Goal: Task Accomplishment & Management: Use online tool/utility

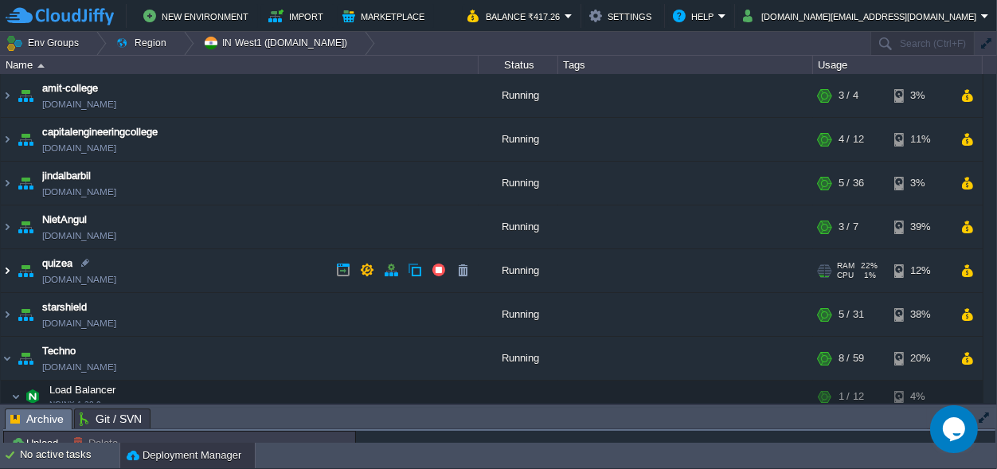
click at [10, 269] on img at bounding box center [7, 270] width 13 height 43
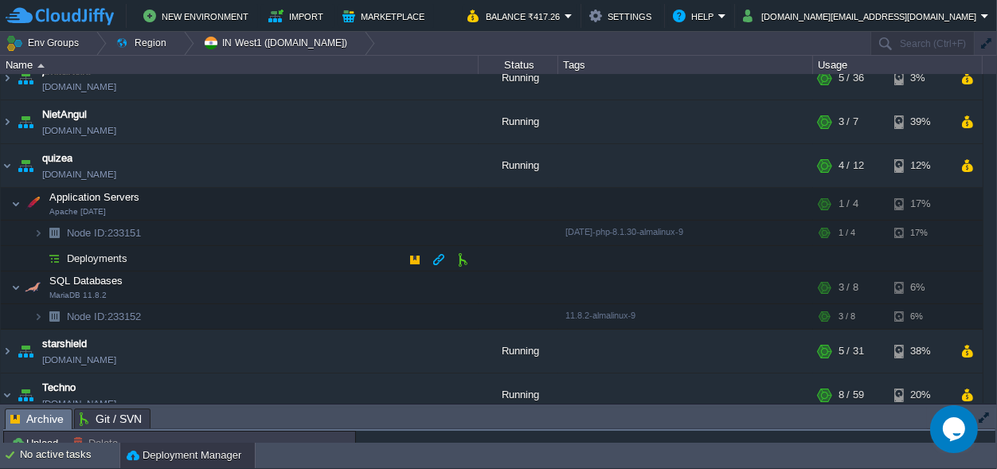
scroll to position [149, 0]
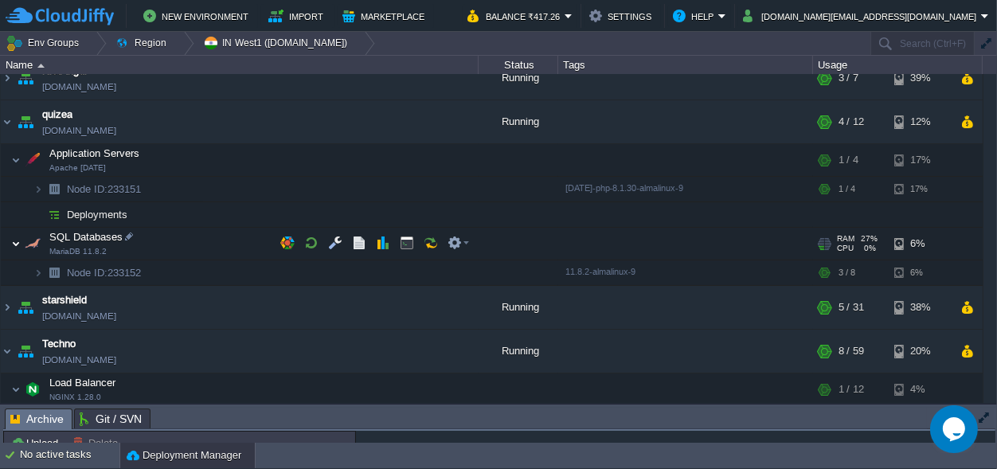
click at [18, 243] on img at bounding box center [16, 244] width 10 height 32
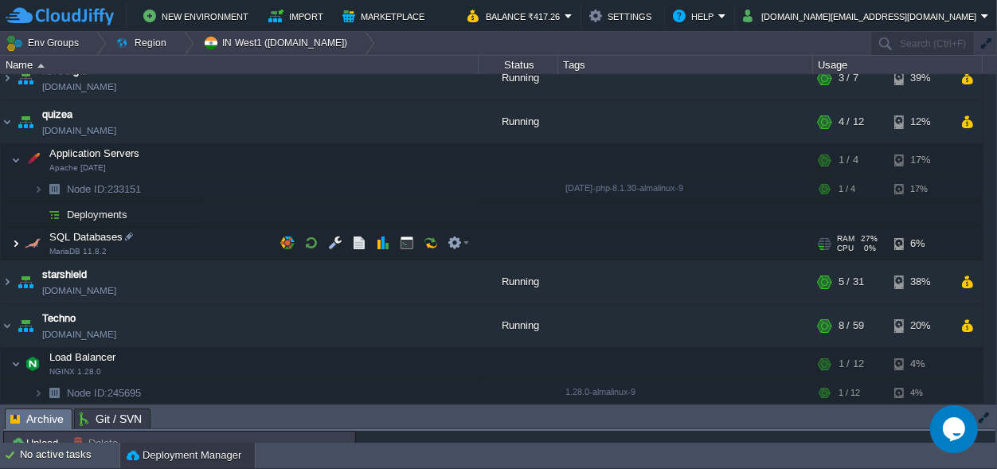
click at [20, 243] on img at bounding box center [16, 244] width 10 height 32
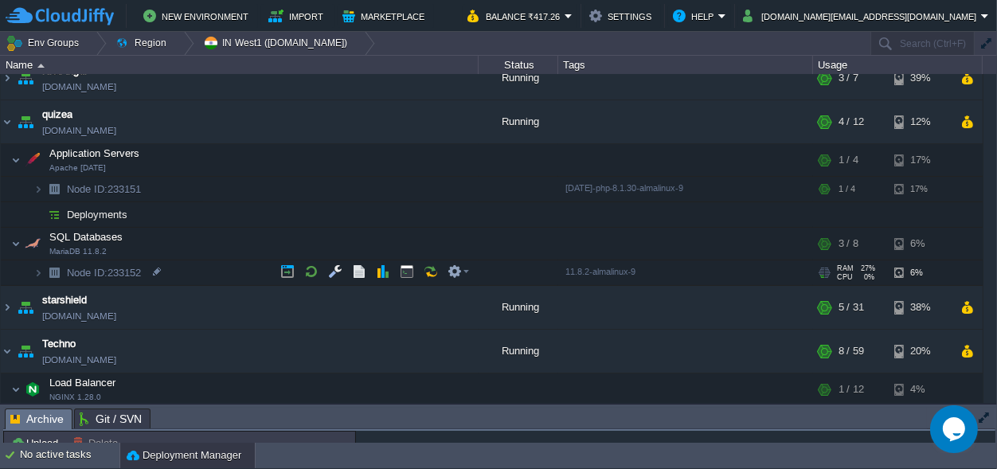
click at [123, 272] on span "Node ID: 233152" at bounding box center [104, 273] width 78 height 14
type input "233152"
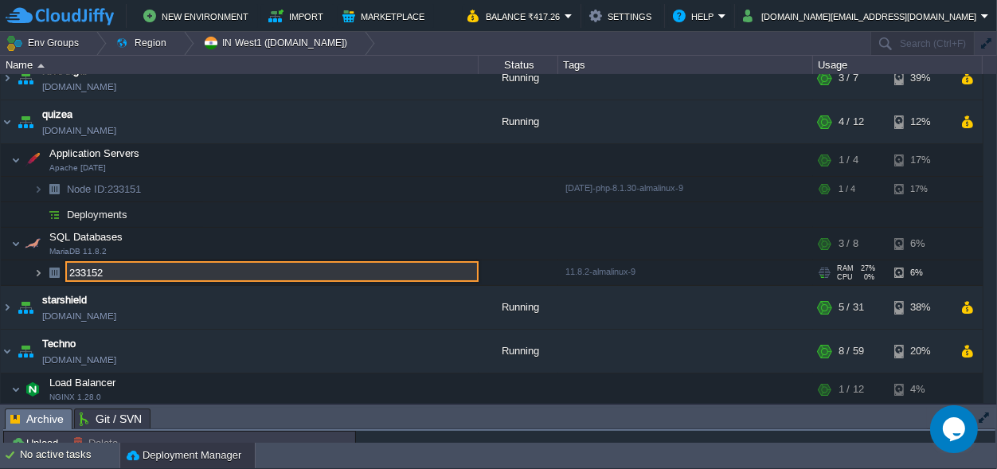
click at [41, 272] on img at bounding box center [38, 272] width 10 height 25
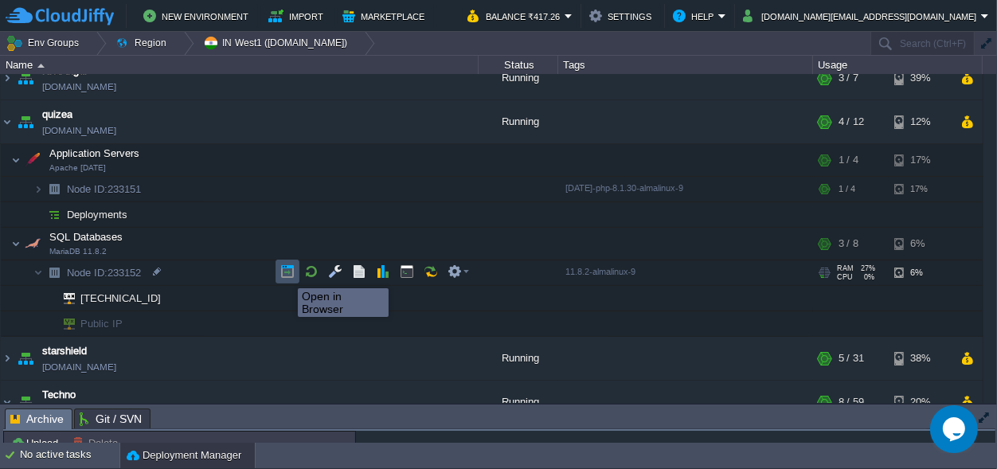
click at [286, 274] on button "button" at bounding box center [287, 271] width 14 height 14
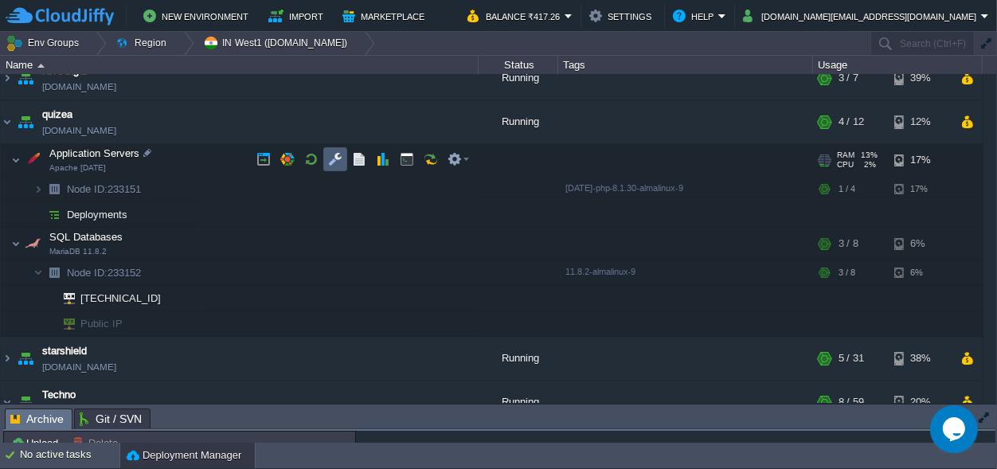
click at [328, 156] on td at bounding box center [335, 159] width 24 height 24
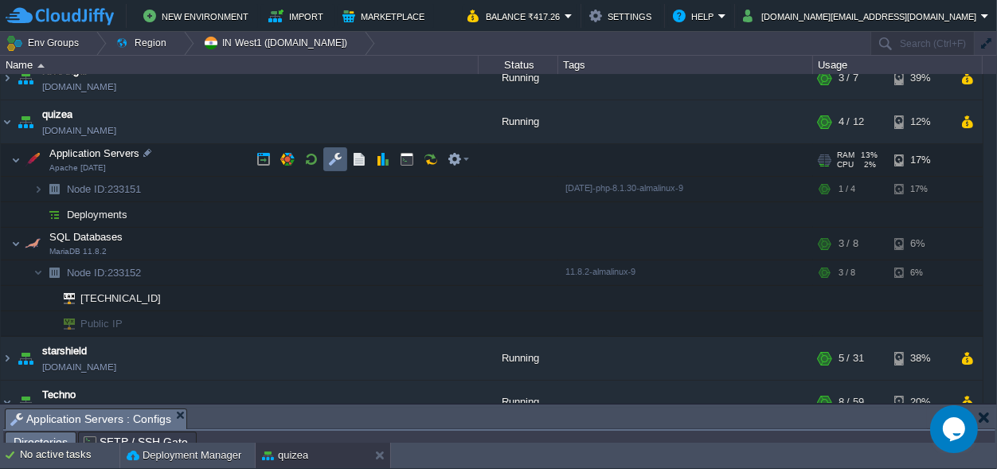
scroll to position [25, 0]
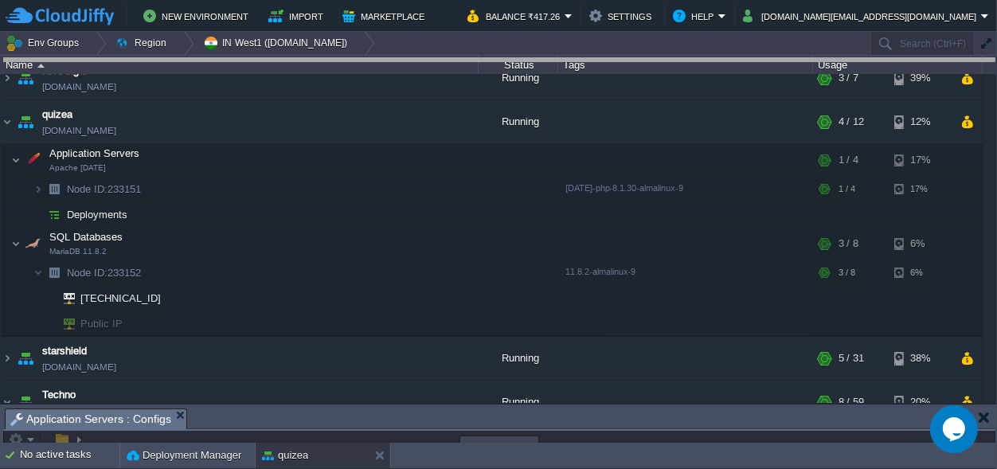
drag, startPoint x: 395, startPoint y: 422, endPoint x: 424, endPoint y: -62, distance: 485.1
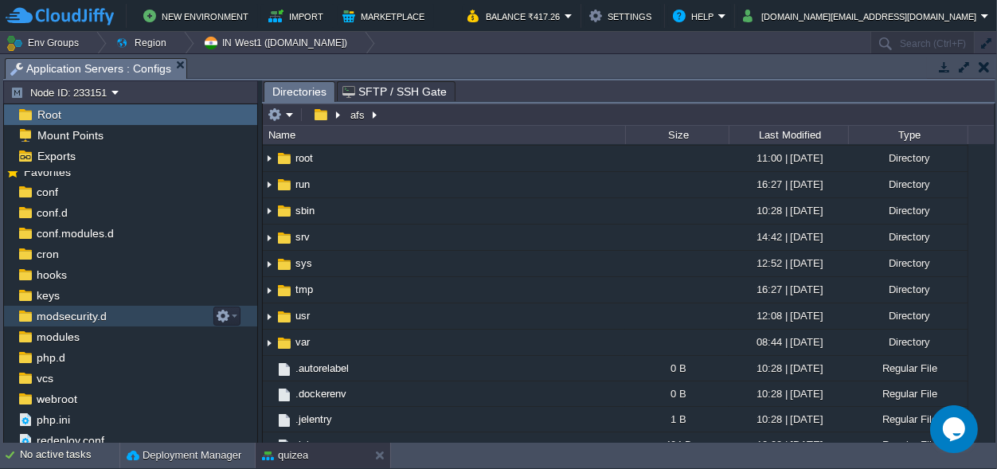
scroll to position [14, 0]
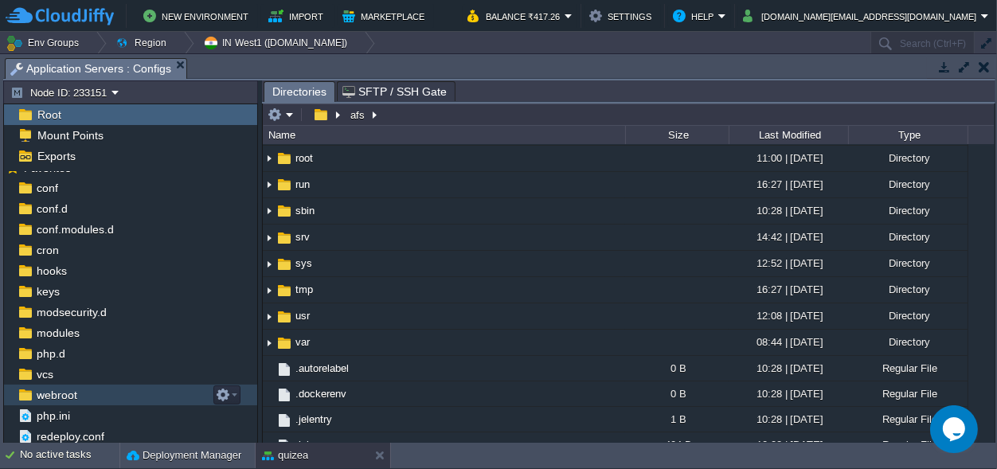
click at [66, 391] on span "webroot" at bounding box center [56, 395] width 46 height 14
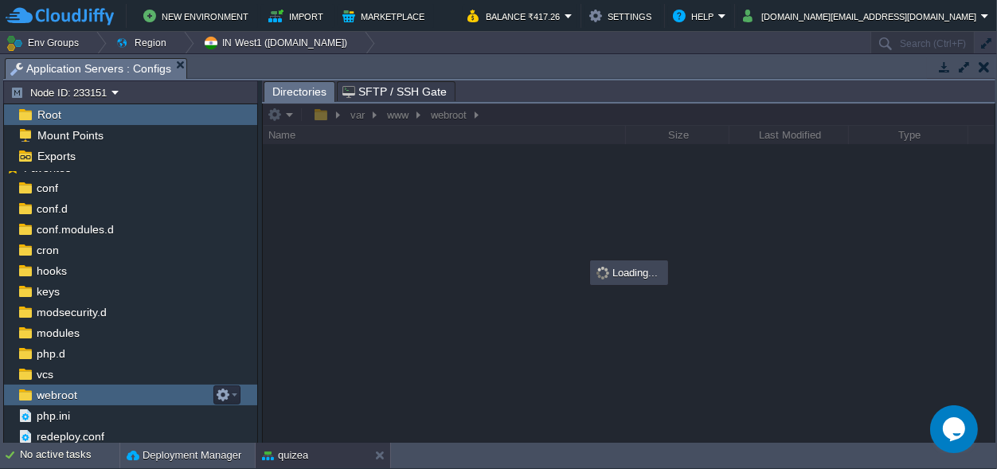
click at [66, 391] on span "webroot" at bounding box center [56, 395] width 46 height 14
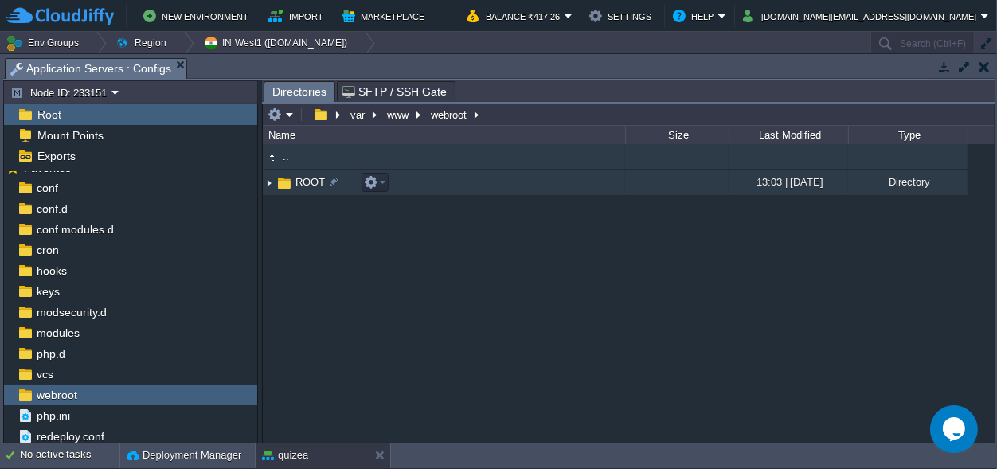
click at [303, 179] on span "ROOT" at bounding box center [310, 182] width 34 height 14
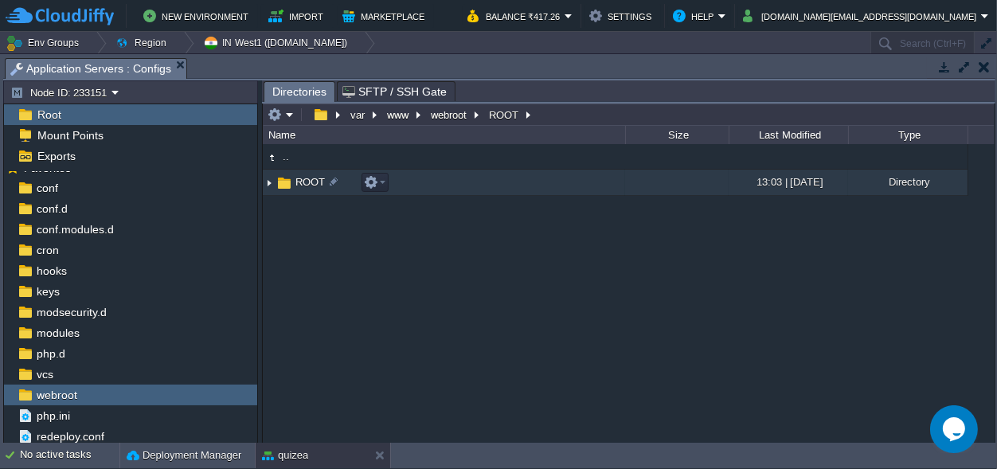
click at [303, 179] on span "ROOT" at bounding box center [310, 182] width 34 height 14
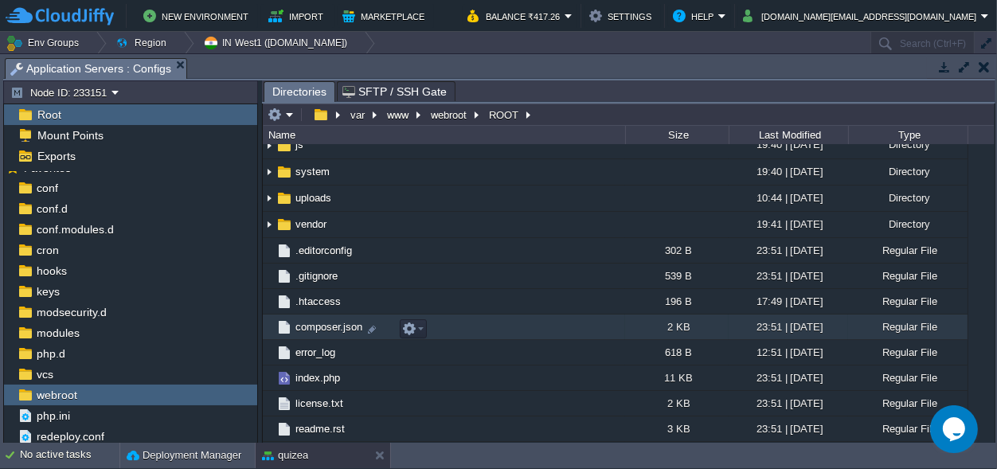
drag, startPoint x: 600, startPoint y: 498, endPoint x: 736, endPoint y: 498, distance: 135.4
click at [736, 442] on table ".. .well-known 19:40 | [DATE] Directory admin 15:38 | [DATE] Directory applicat…" at bounding box center [616, 182] width 706 height 519
